Goal: Task Accomplishment & Management: Use online tool/utility

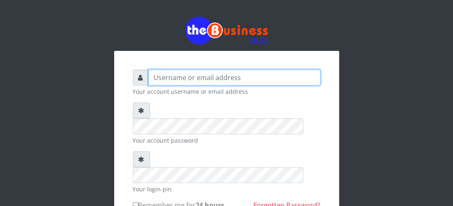
type input "[EMAIL_ADDRESS][DOMAIN_NAME]"
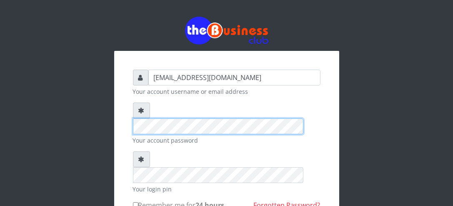
scroll to position [83, 0]
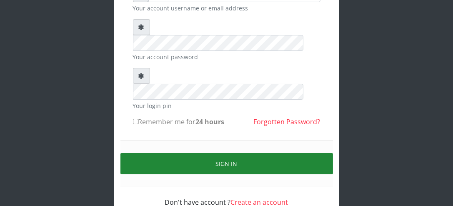
click at [187, 153] on button "Sign in" at bounding box center [227, 163] width 213 height 21
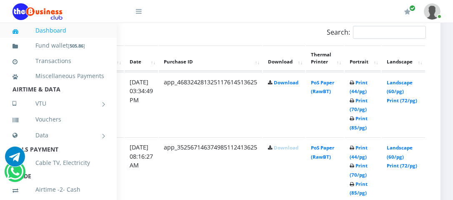
scroll to position [455, 164]
click at [367, 79] on link "Print (44/pg)" at bounding box center [359, 86] width 18 height 15
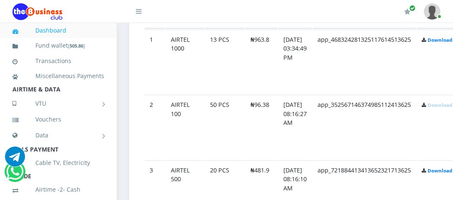
scroll to position [495, 0]
